Goal: Book appointment/travel/reservation

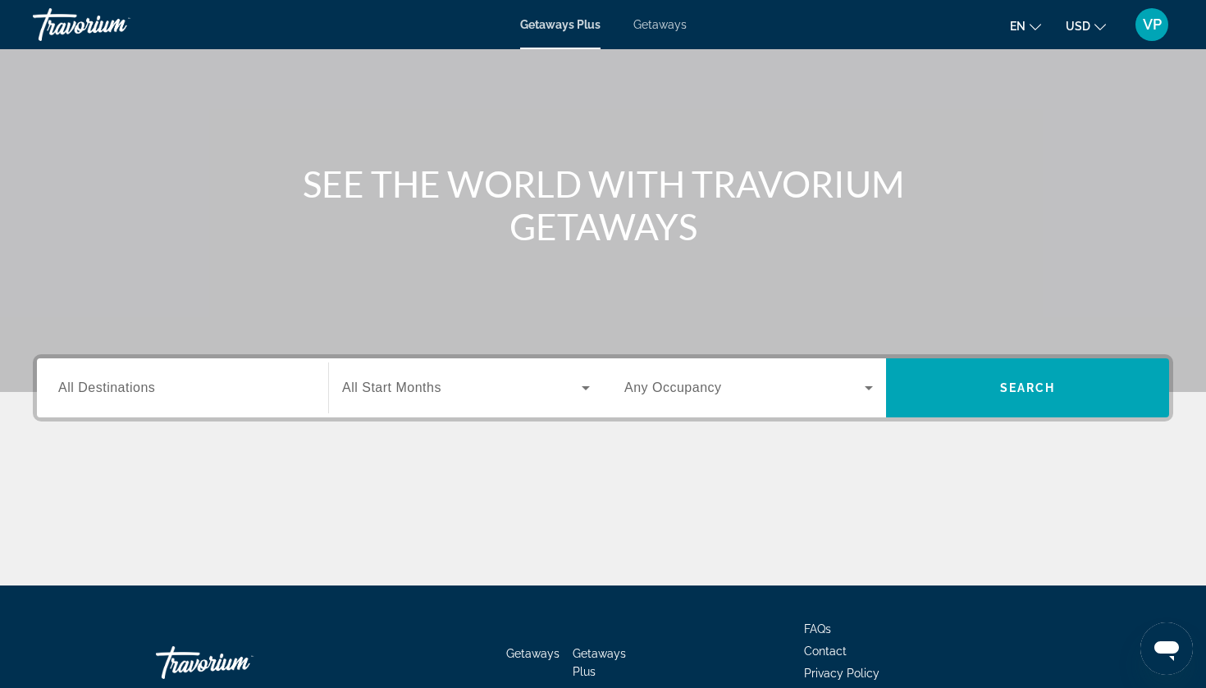
scroll to position [101, 0]
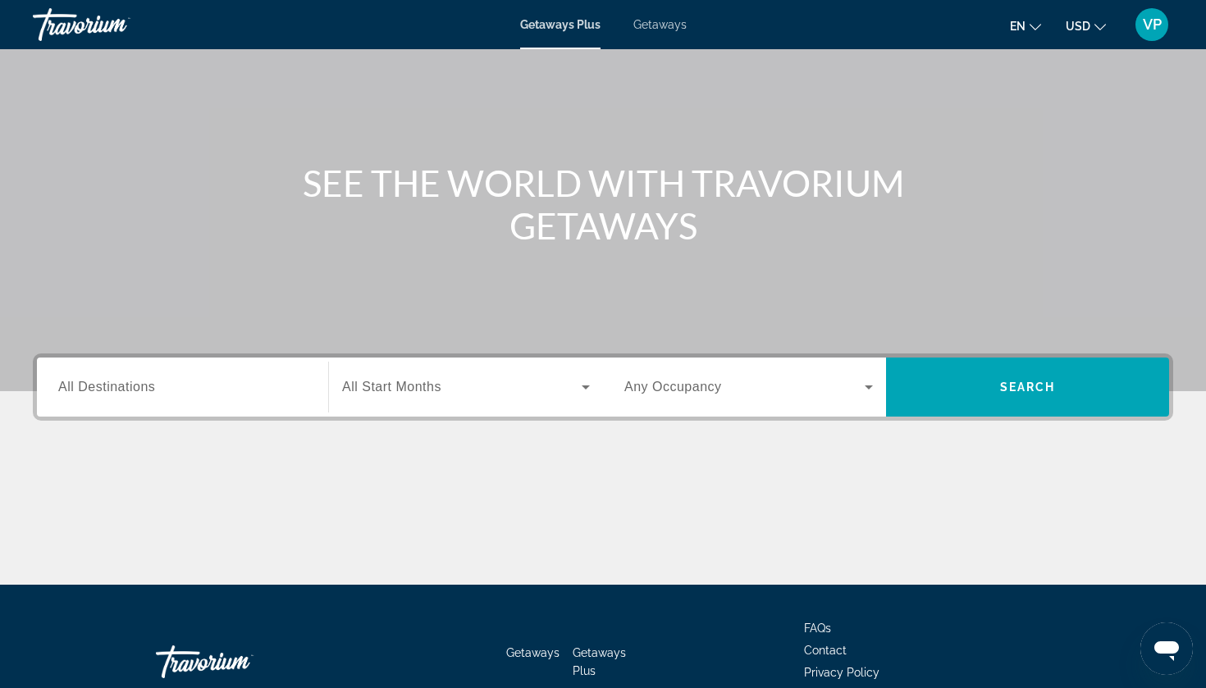
click at [662, 35] on div "Getaways Plus Getaways en English Español Français Italiano Português русский U…" at bounding box center [603, 24] width 1206 height 43
click at [646, 33] on div "Getaways Plus Getaways en English Español Français Italiano Português русский U…" at bounding box center [603, 24] width 1206 height 43
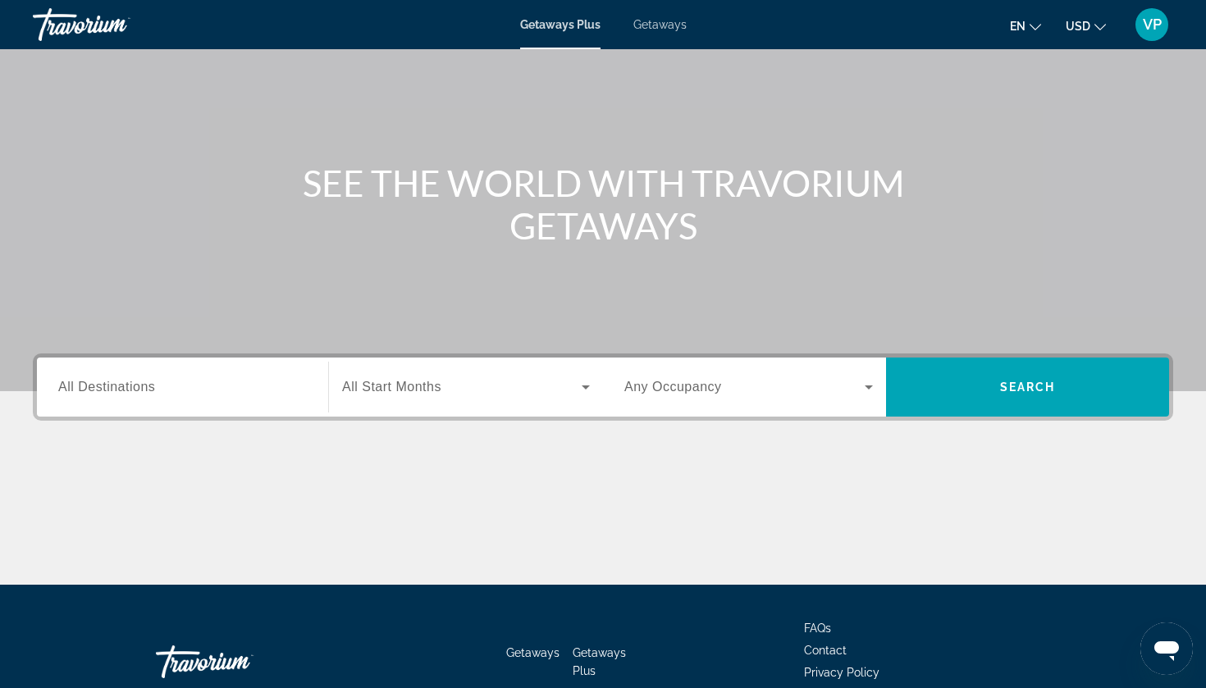
click at [659, 20] on span "Getaways" at bounding box center [659, 24] width 53 height 13
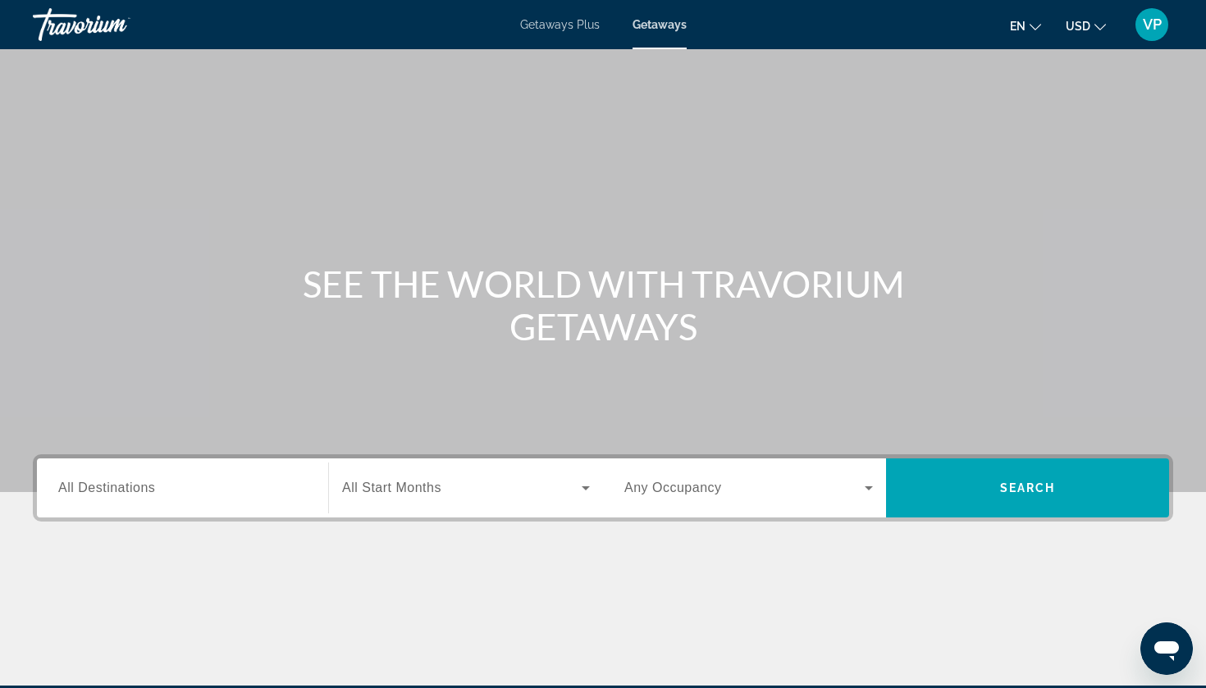
click at [227, 479] on input "Destination All Destinations" at bounding box center [182, 489] width 249 height 20
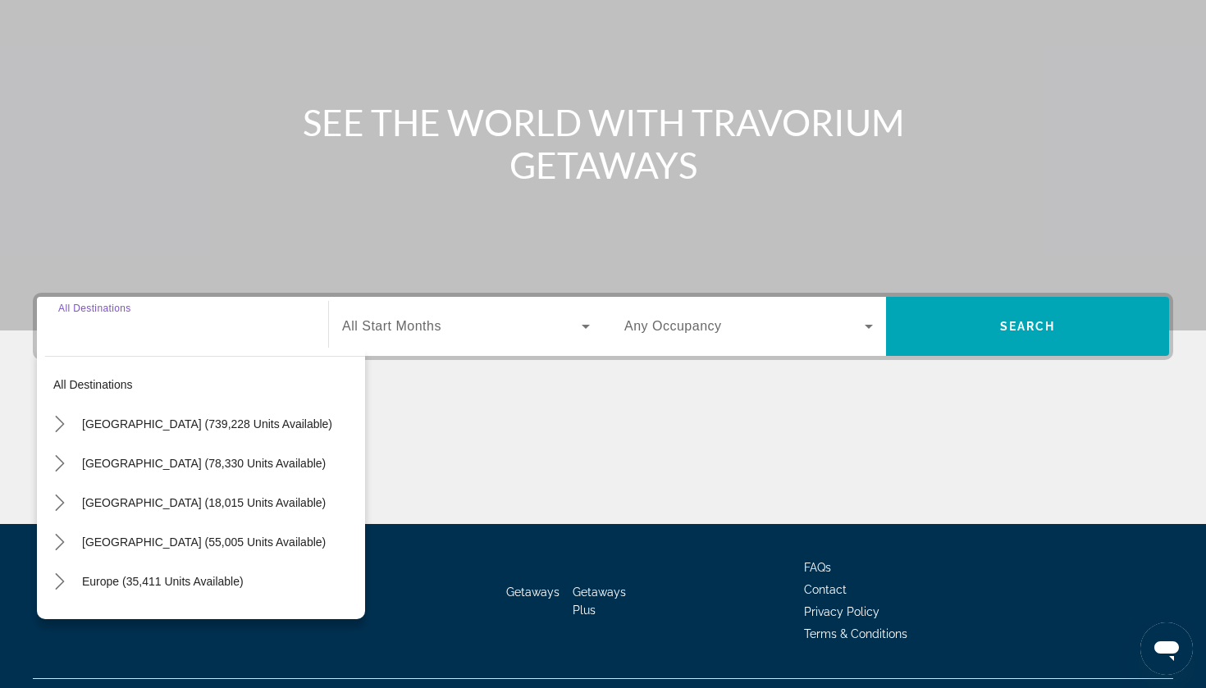
scroll to position [198, 0]
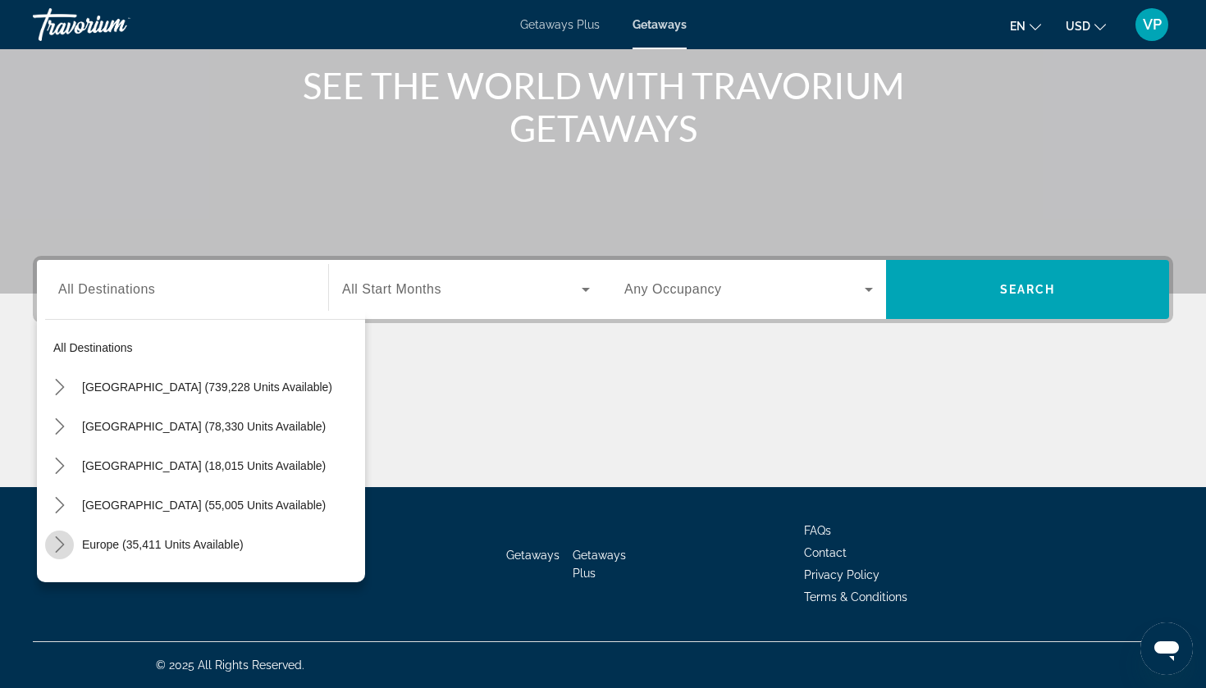
click at [60, 552] on icon "Toggle Europe (35,411 units available) submenu" at bounding box center [60, 544] width 16 height 16
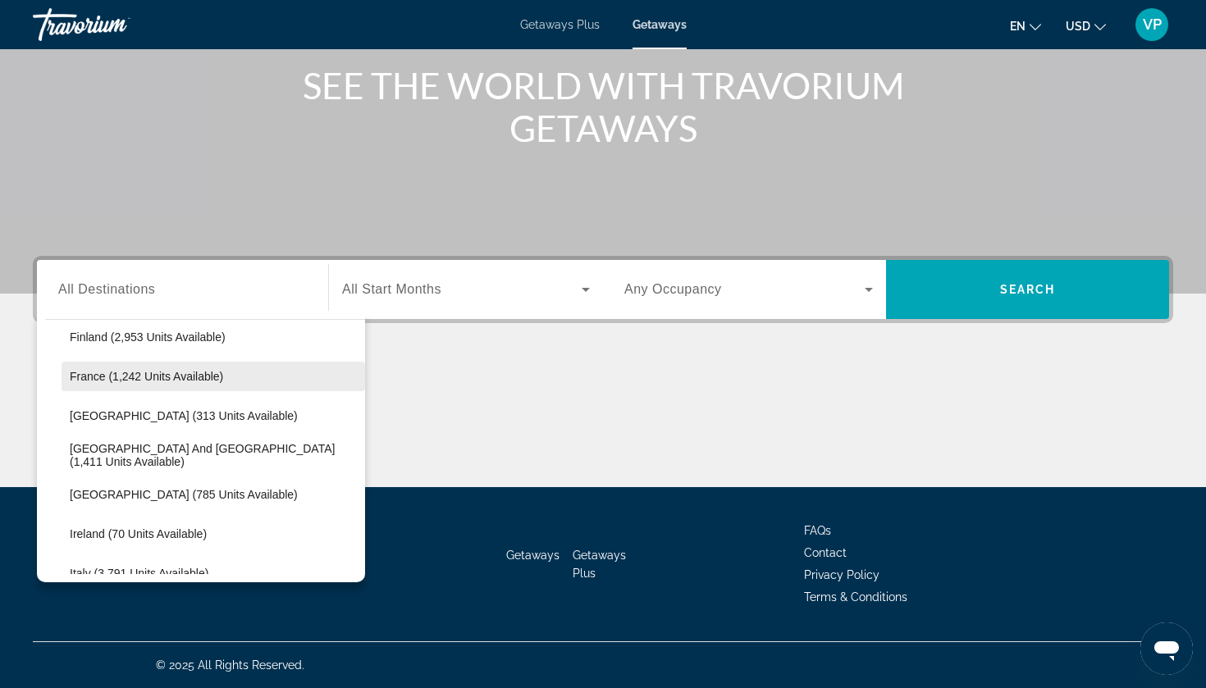
scroll to position [449, 0]
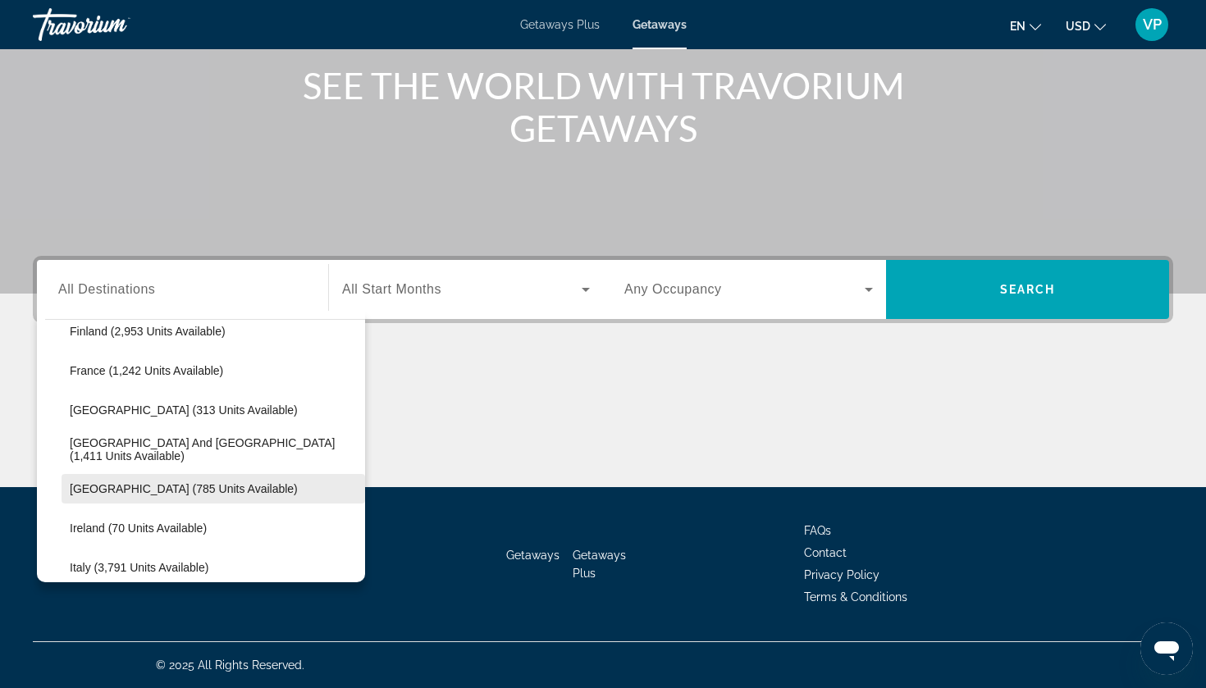
click at [119, 486] on span "Hungary (785 units available)" at bounding box center [184, 488] width 228 height 13
type input "**********"
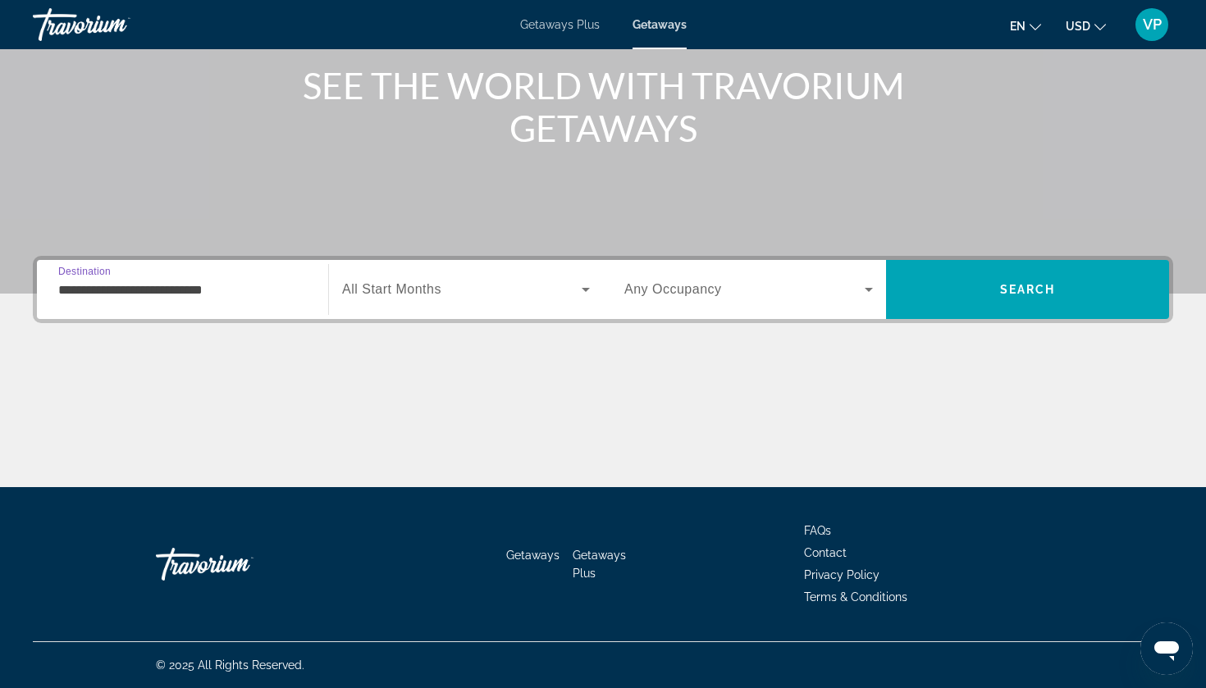
click at [430, 276] on div "Search widget" at bounding box center [466, 290] width 248 height 46
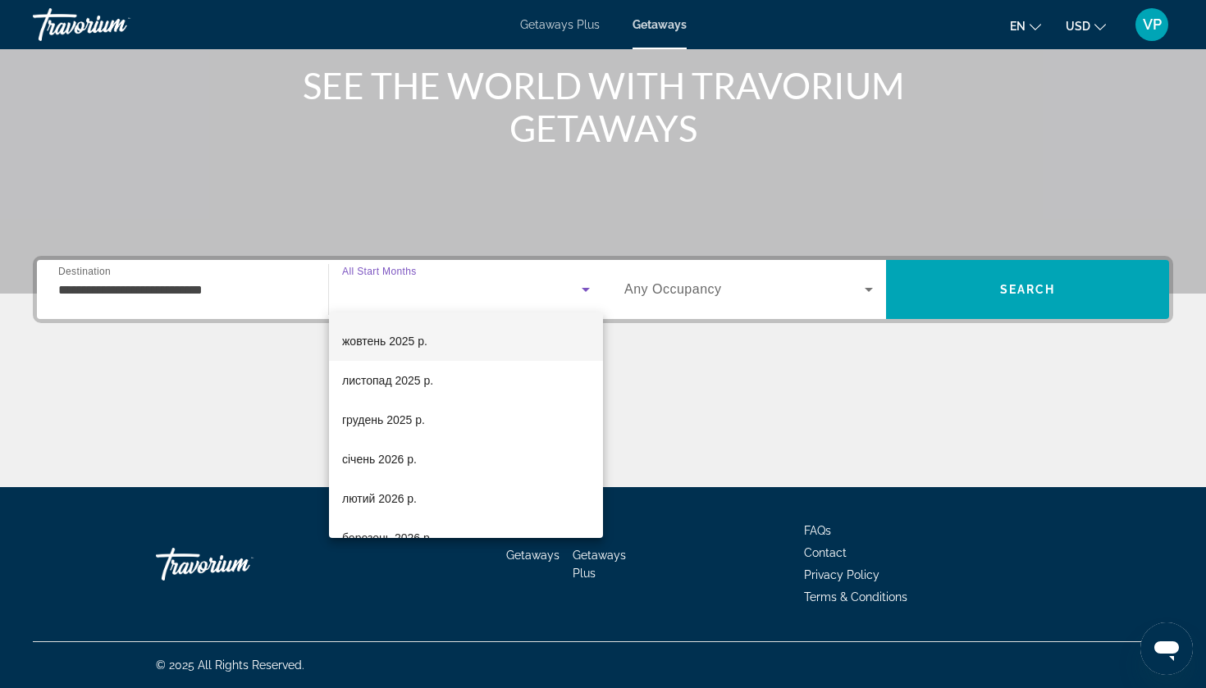
scroll to position [38, 0]
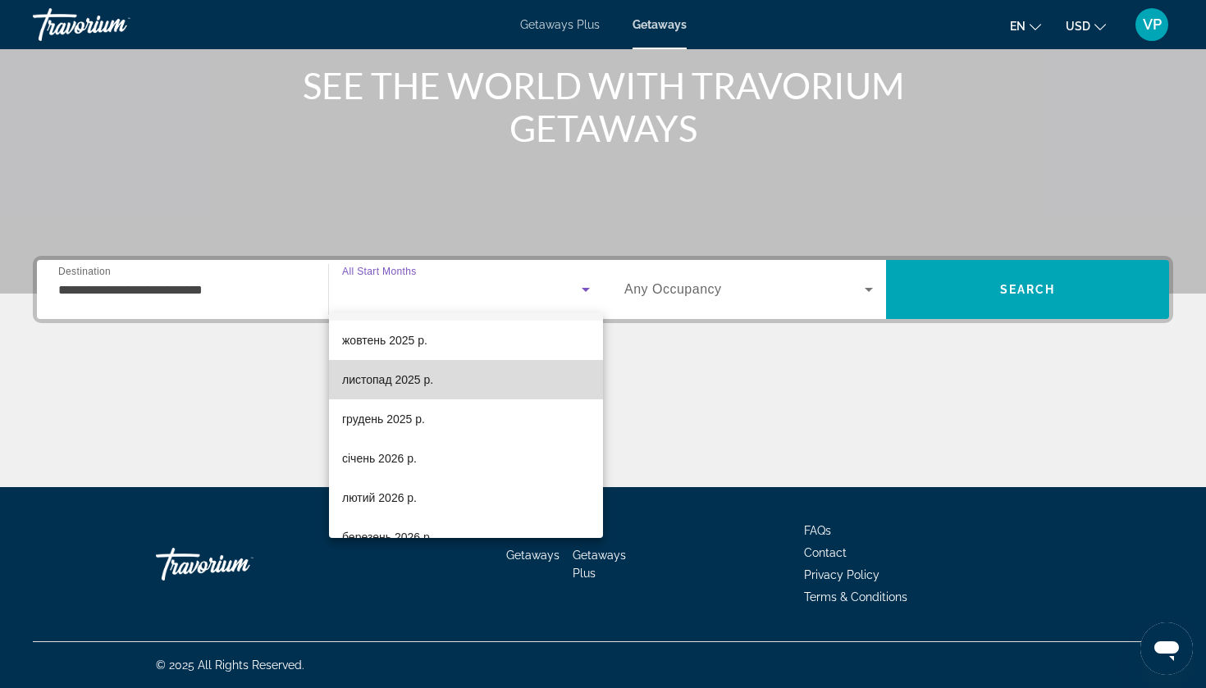
click at [422, 376] on span "листопад 2025 р." at bounding box center [387, 380] width 91 height 20
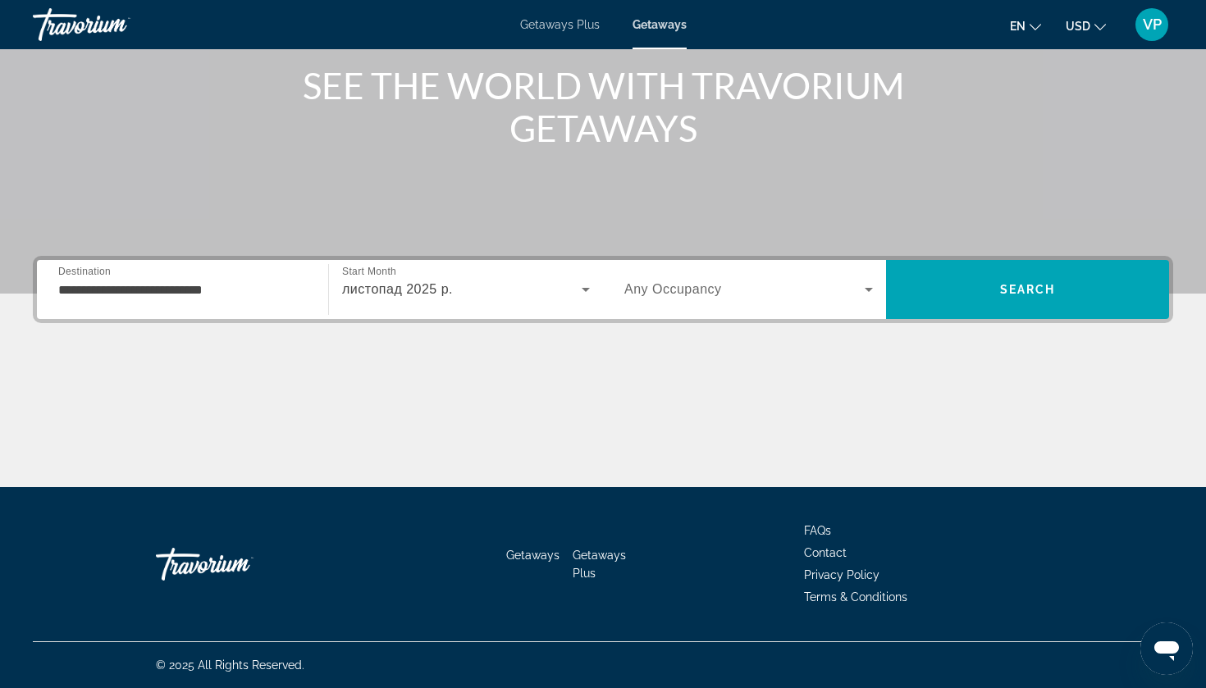
click at [709, 294] on span "Any Occupancy" at bounding box center [673, 289] width 98 height 14
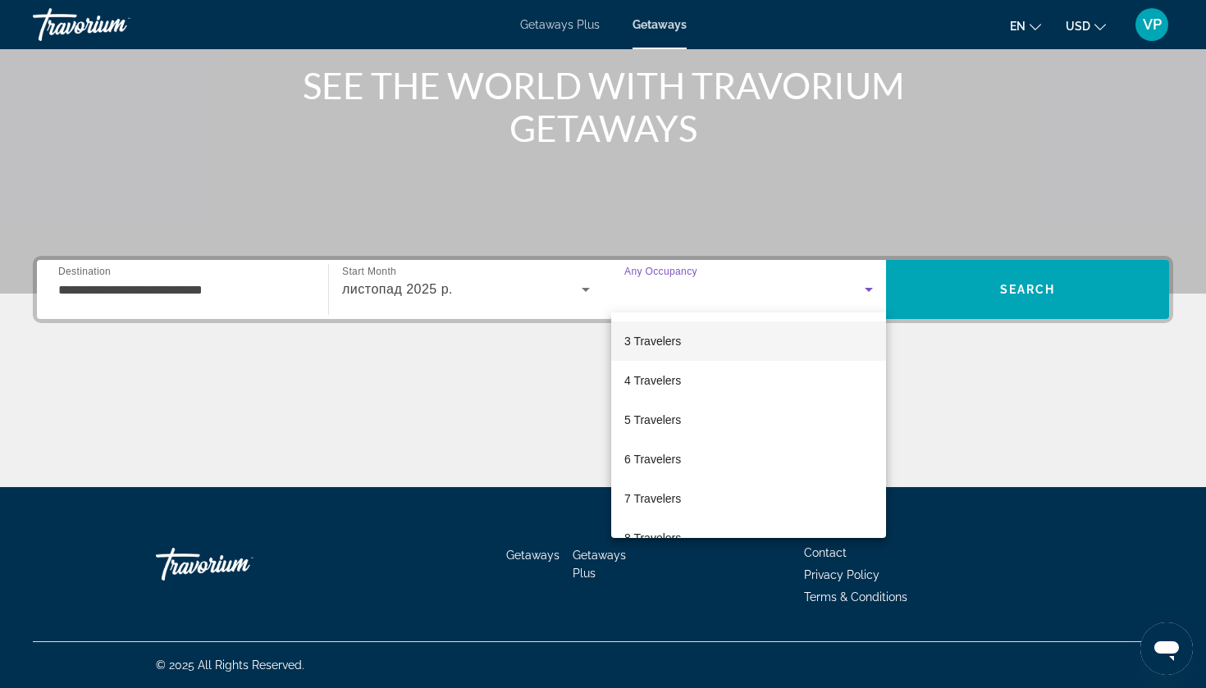
scroll to position [81, 0]
click at [992, 282] on div at bounding box center [603, 344] width 1206 height 688
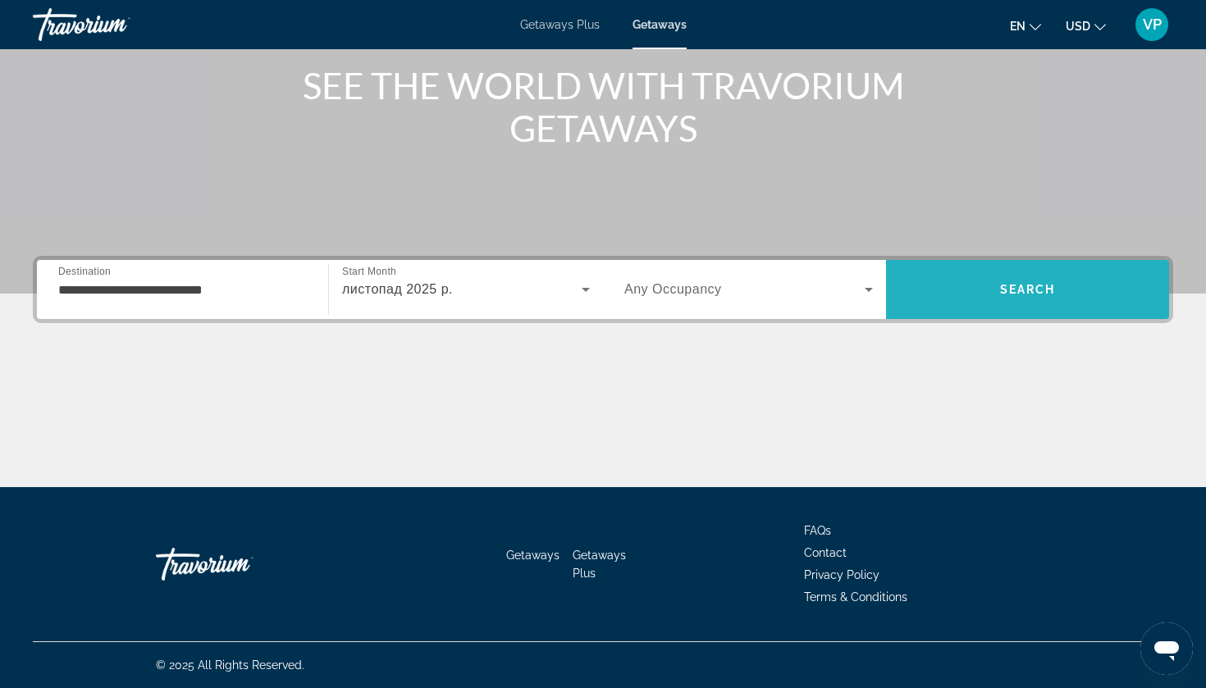
click at [1043, 289] on span "Search" at bounding box center [1028, 289] width 56 height 13
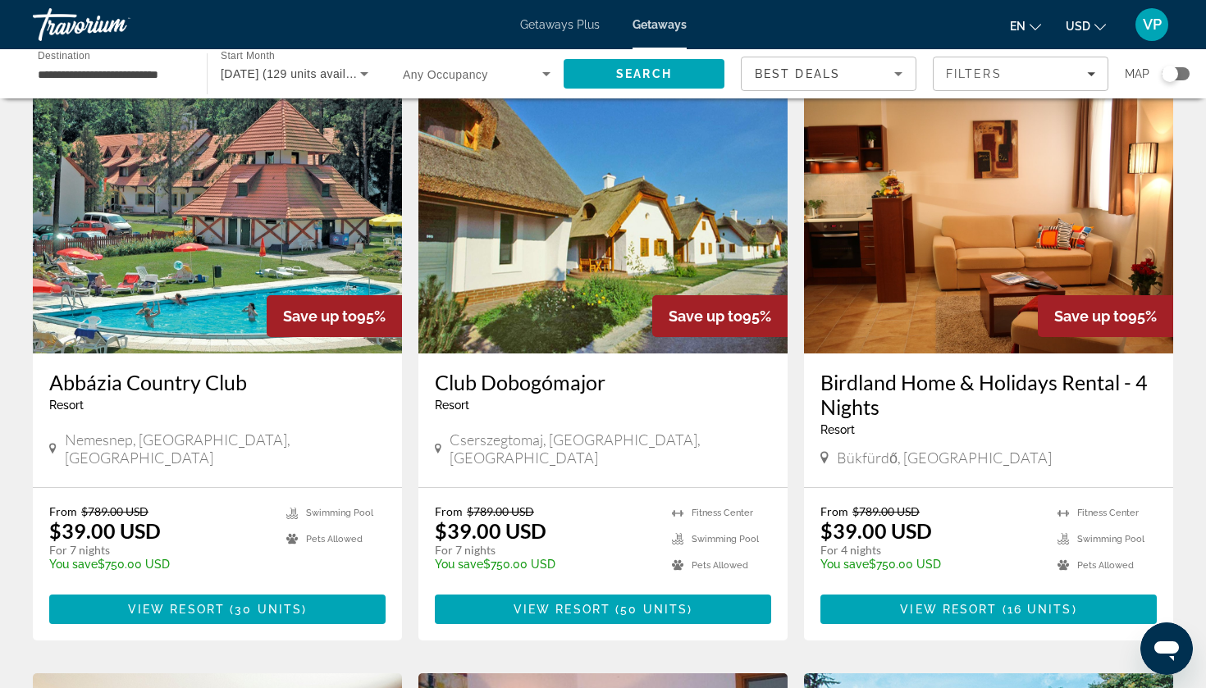
scroll to position [66, 0]
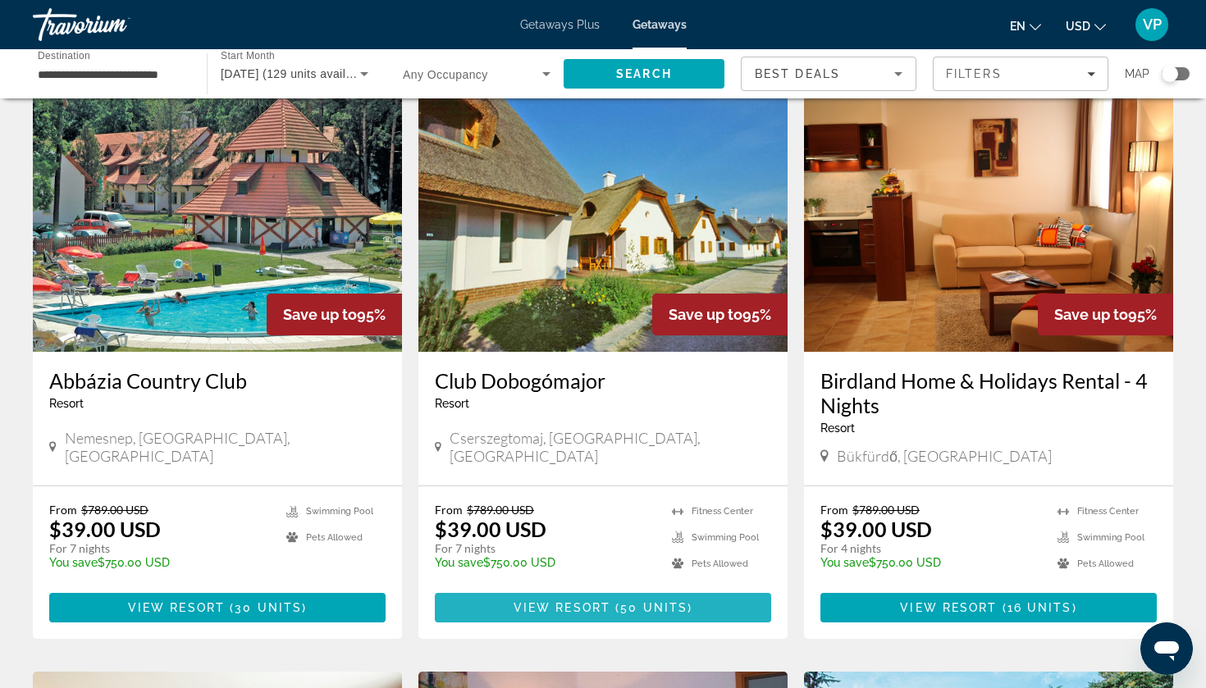
click at [591, 603] on span "View Resort" at bounding box center [561, 607] width 97 height 13
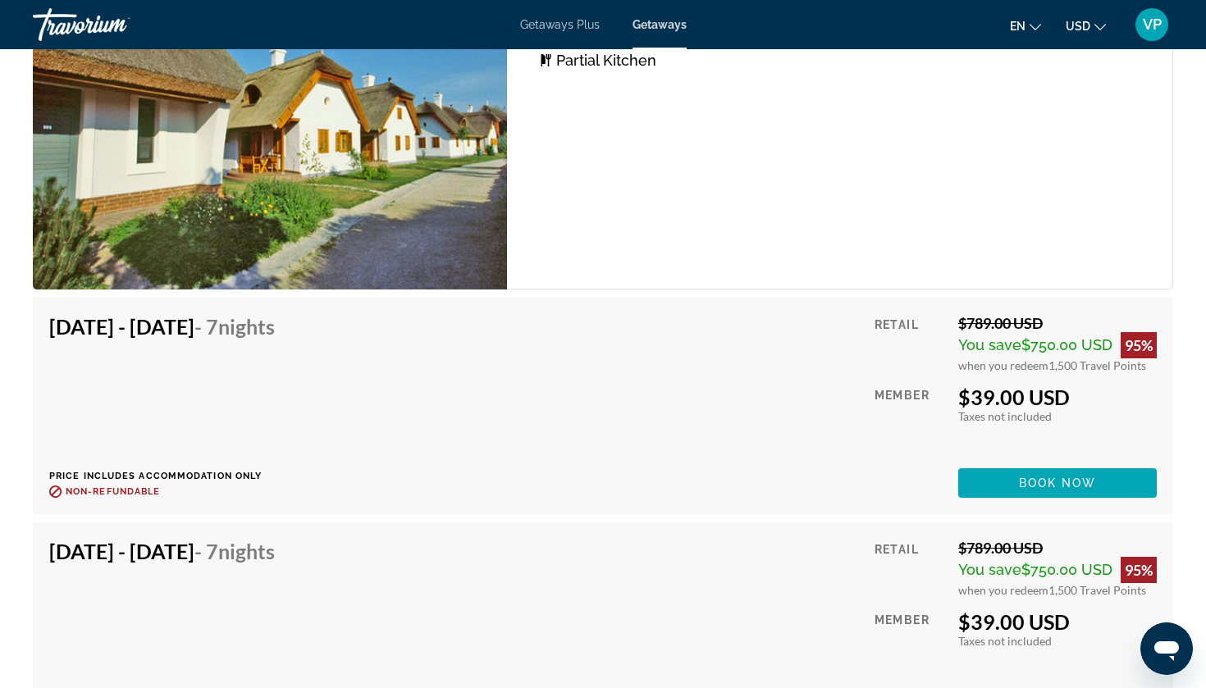
scroll to position [3387, 0]
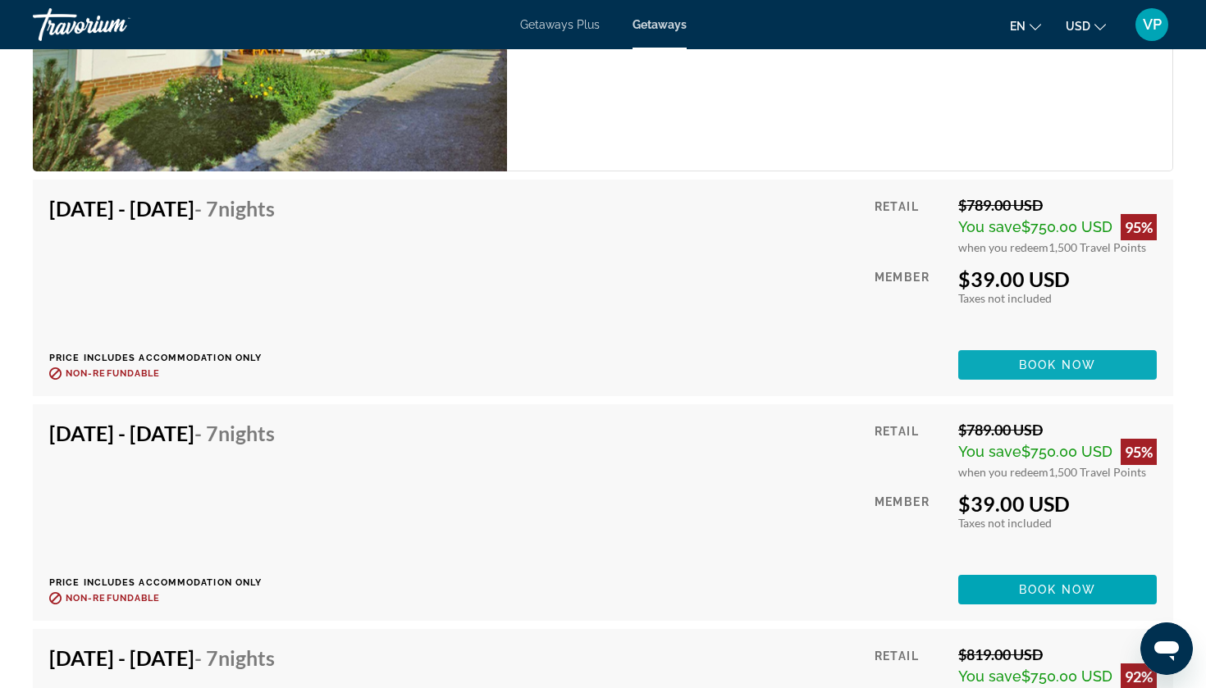
click at [1057, 361] on span "Book now" at bounding box center [1058, 364] width 78 height 13
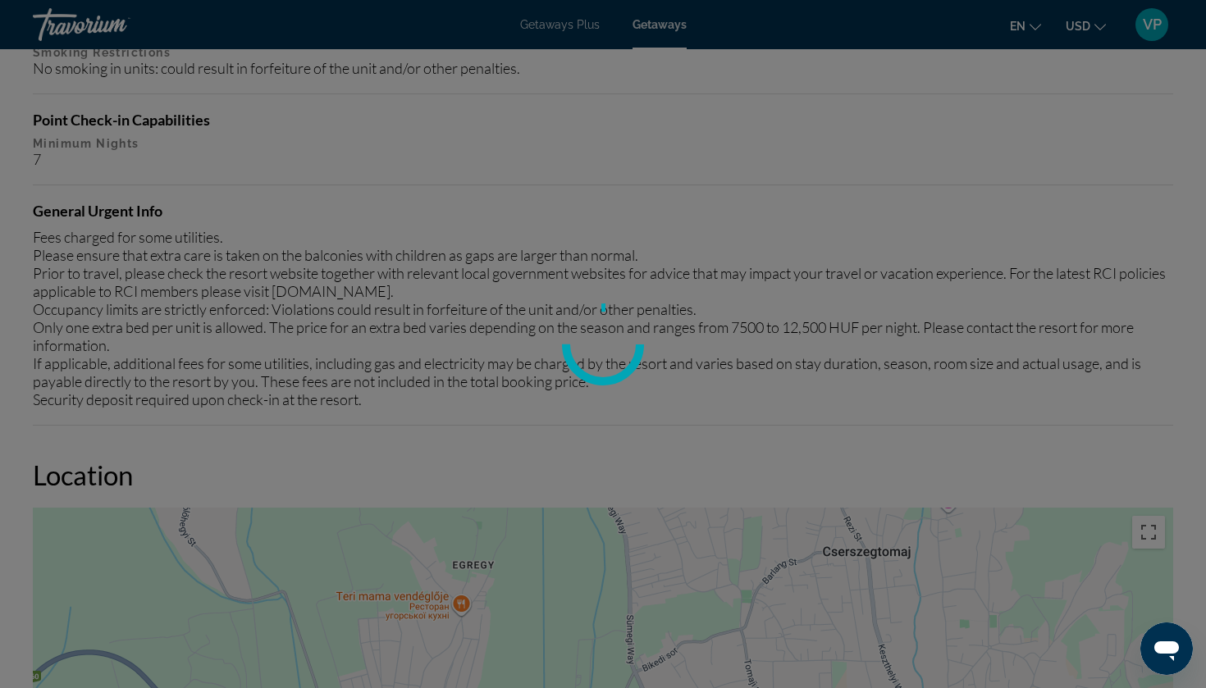
scroll to position [1943, 0]
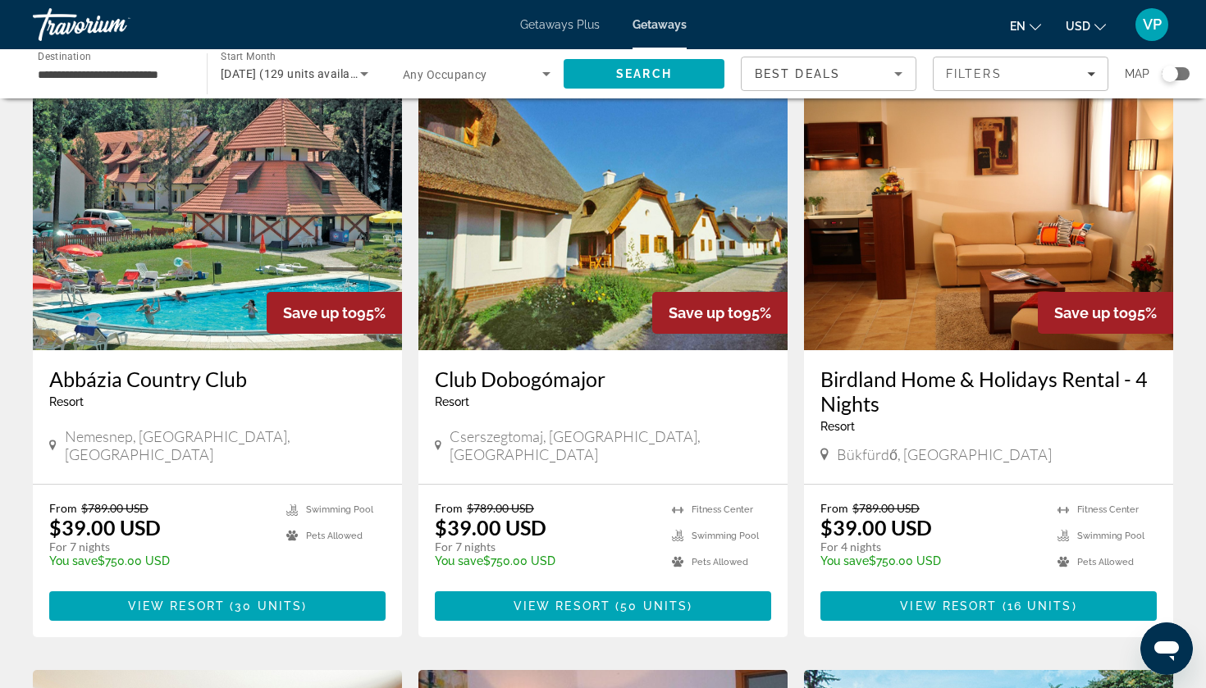
scroll to position [83, 0]
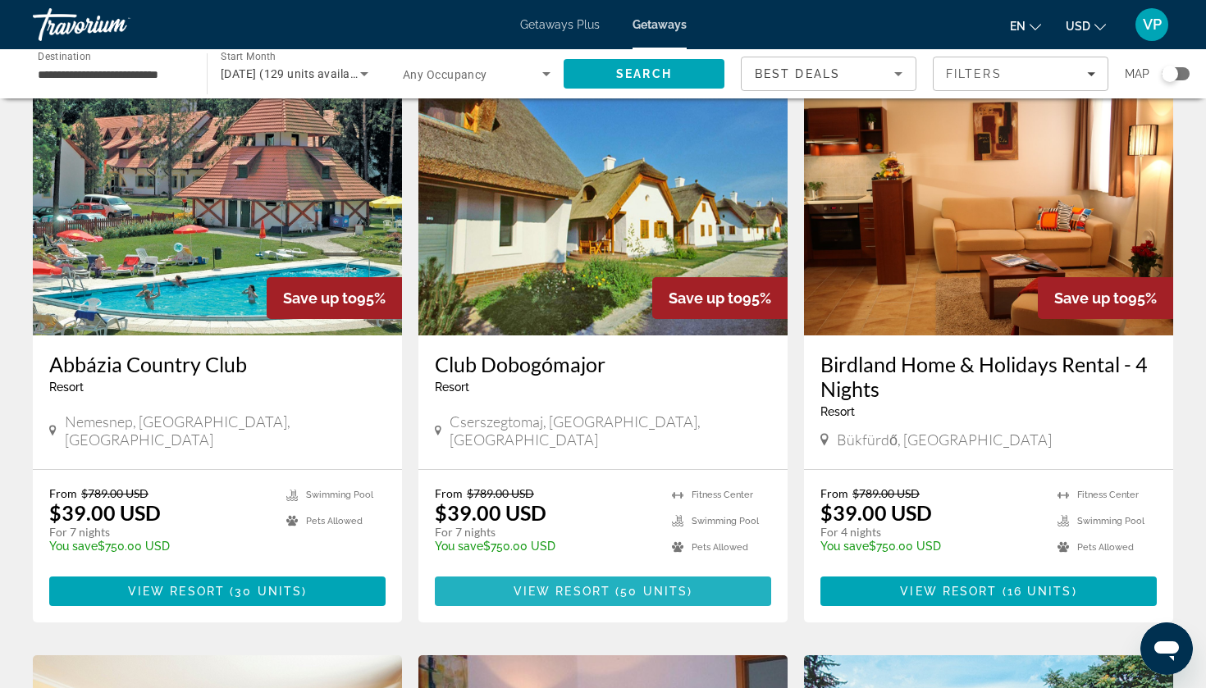
click at [641, 593] on span "50 units" at bounding box center [653, 591] width 67 height 13
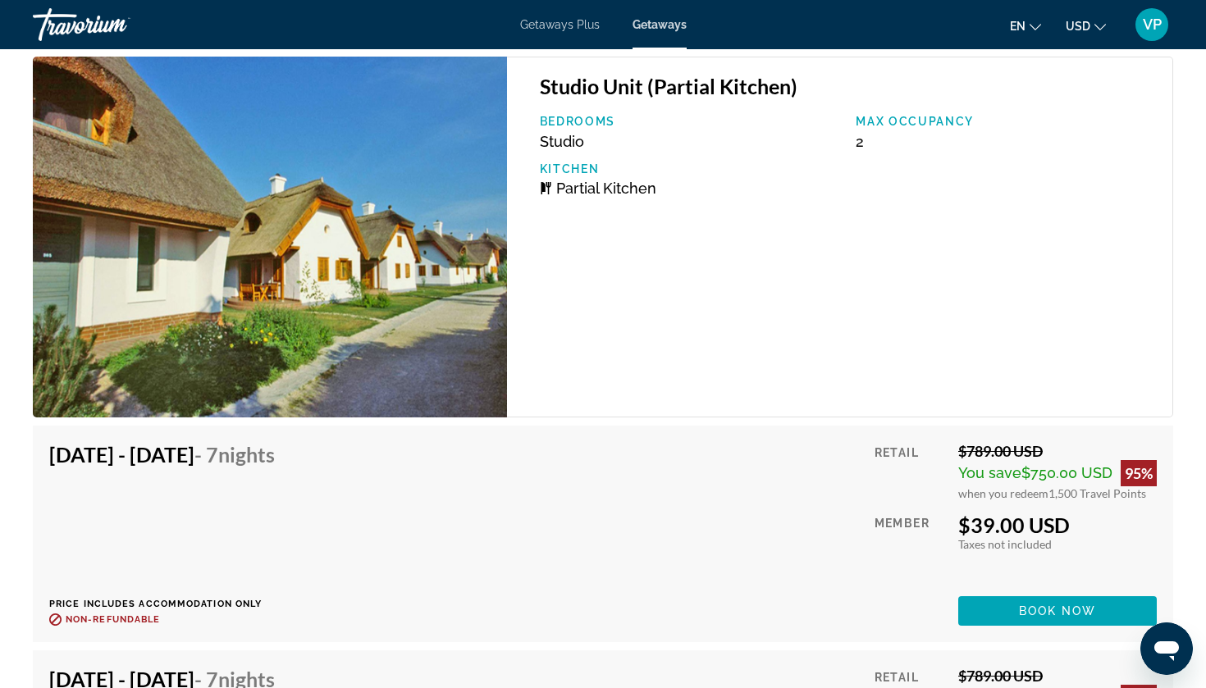
scroll to position [5294, 0]
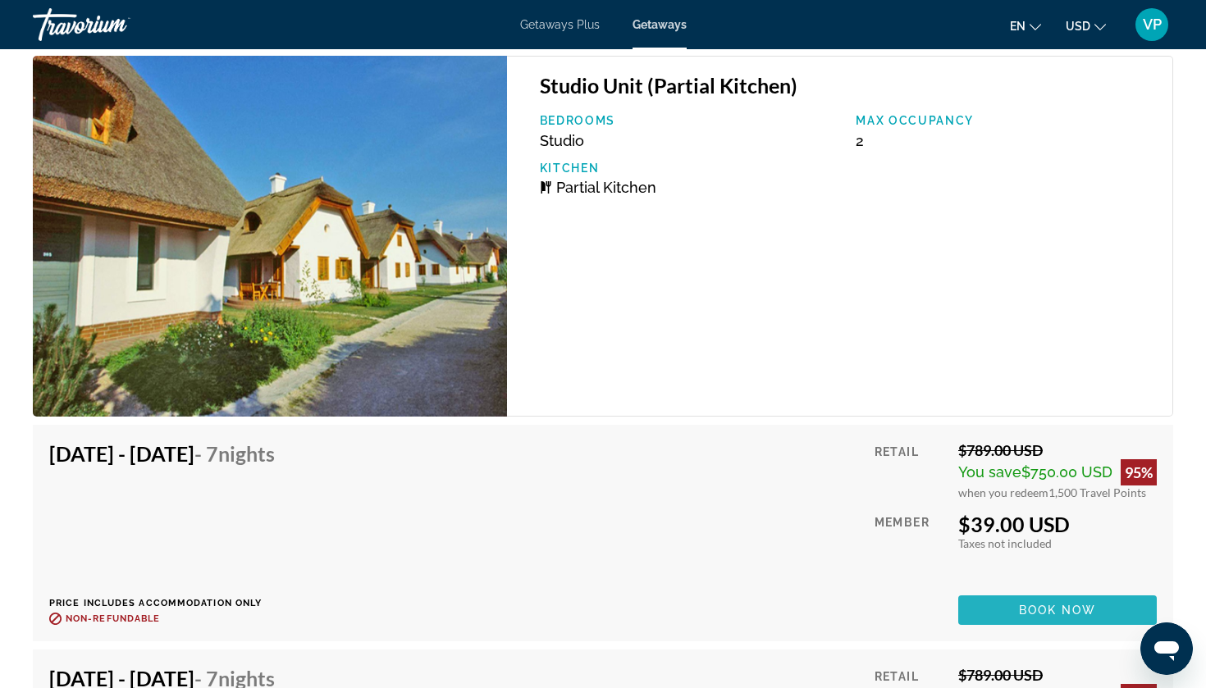
click at [1050, 606] on span "Book now" at bounding box center [1058, 610] width 78 height 13
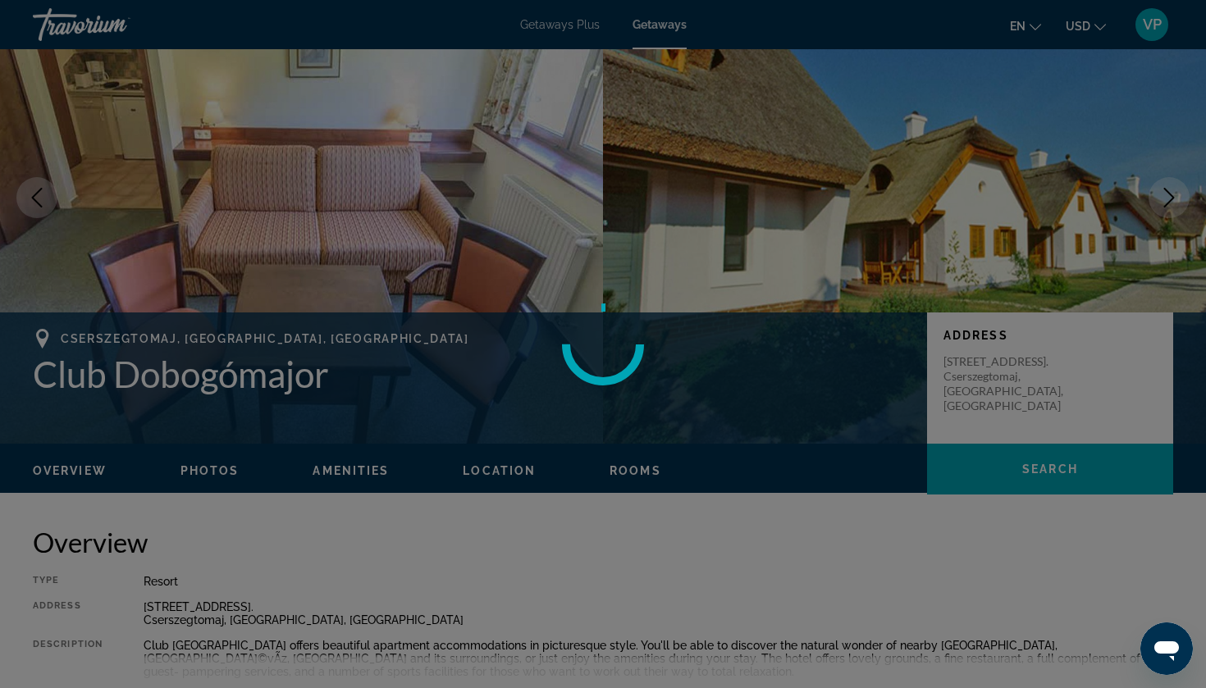
scroll to position [0, 0]
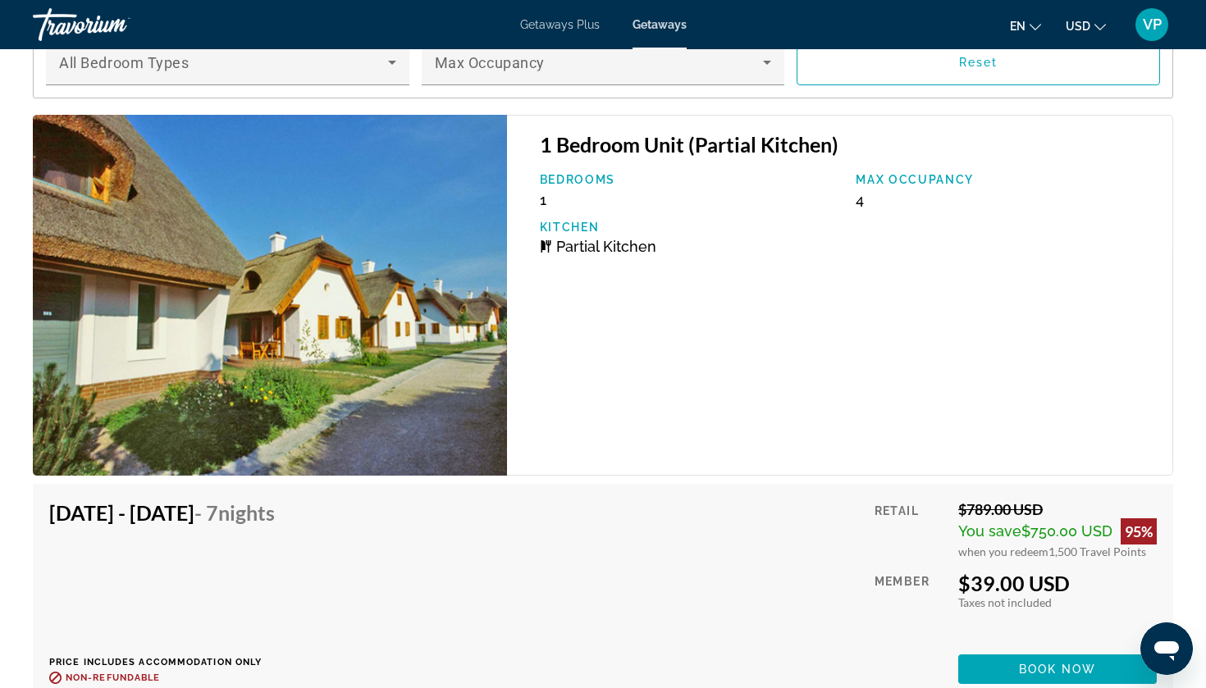
scroll to position [3116, 0]
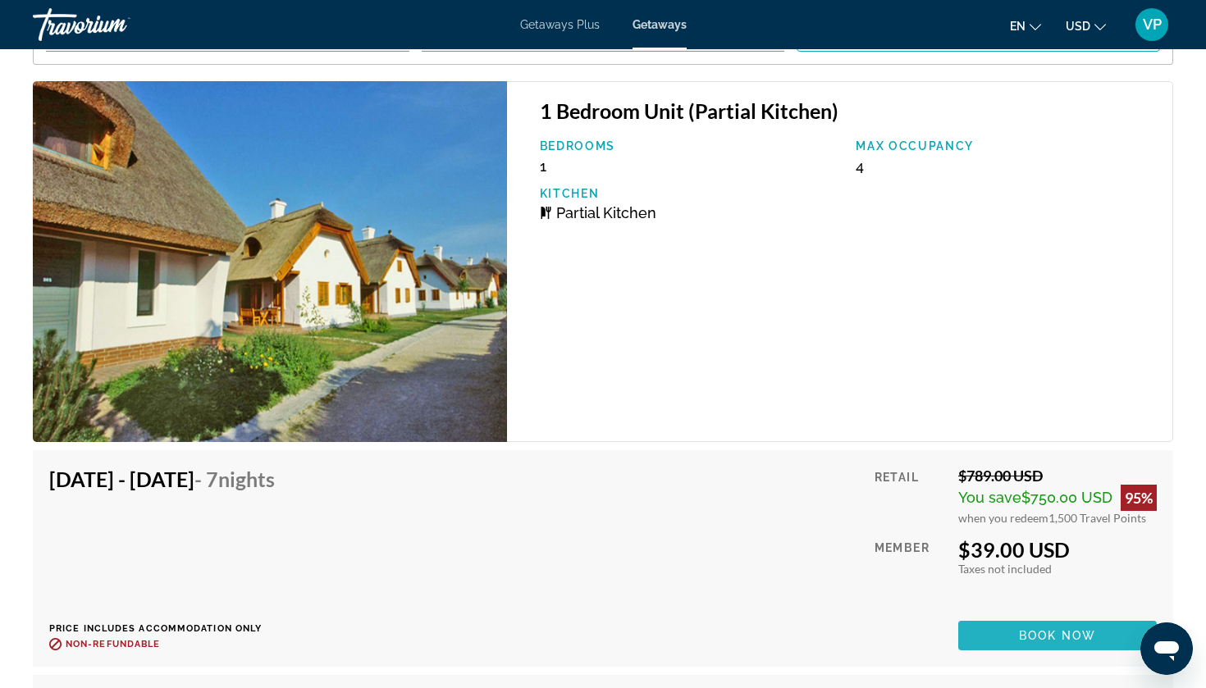
click at [1038, 644] on span "Main content" at bounding box center [1057, 635] width 198 height 39
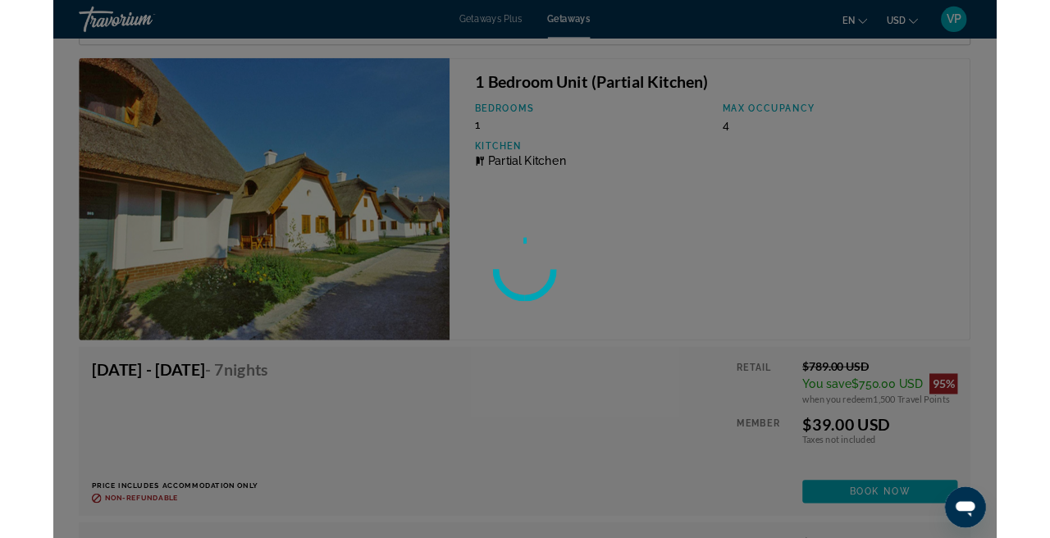
scroll to position [3125, 0]
